Goal: Task Accomplishment & Management: Use online tool/utility

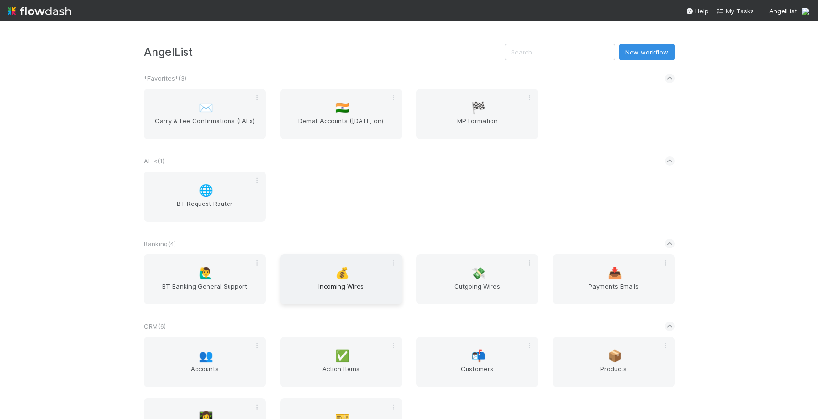
click at [341, 277] on span "💰" at bounding box center [342, 273] width 14 height 12
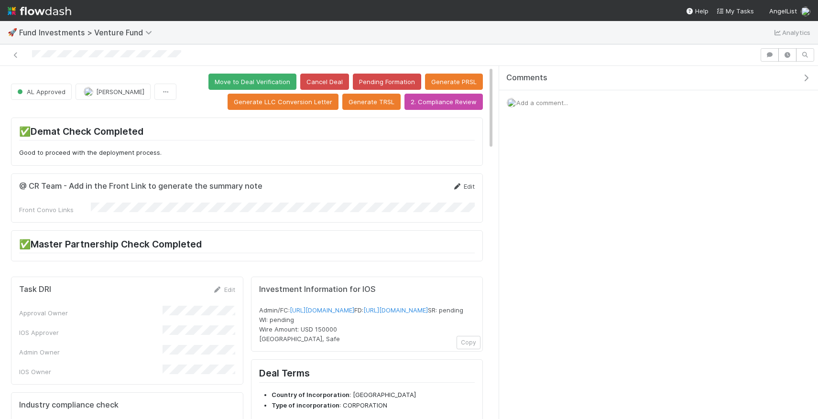
click at [464, 187] on link "Edit" at bounding box center [463, 187] width 22 height 8
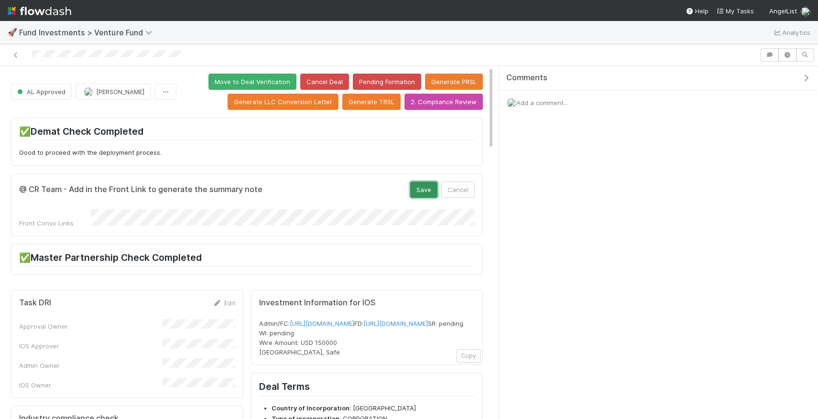
click at [425, 190] on button "Save" at bounding box center [423, 190] width 27 height 16
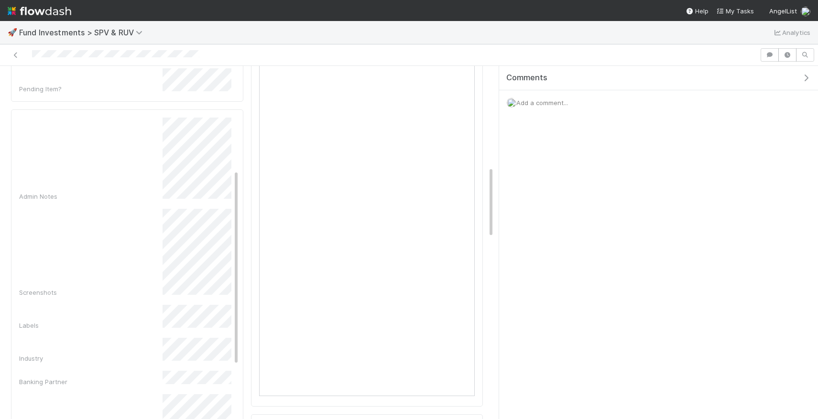
scroll to position [117, 0]
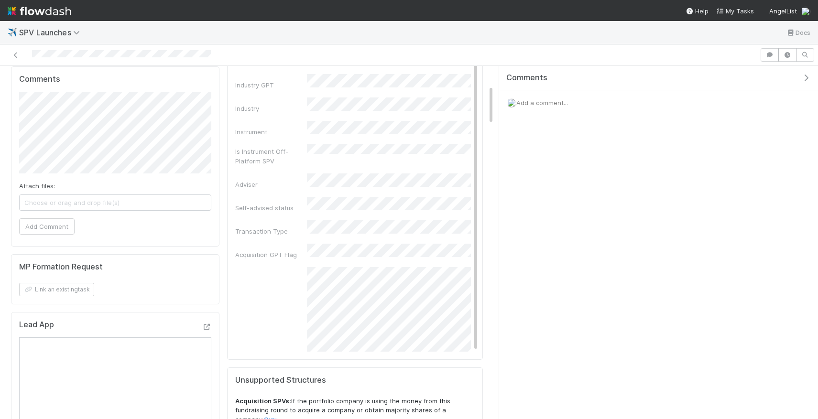
scroll to position [183, 0]
